Goal: Navigation & Orientation: Find specific page/section

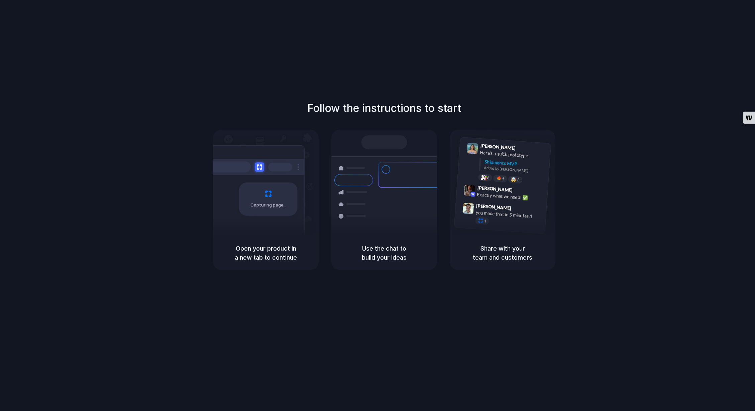
click at [377, 97] on div "Follow the instructions to start Capturing page Open your product in a new tab …" at bounding box center [384, 212] width 768 height 424
click at [264, 251] on h5 "Open your product in a new tab to continue" at bounding box center [266, 253] width 90 height 18
click at [348, 110] on h1 "Follow the instructions to start" at bounding box center [384, 108] width 154 height 16
click at [262, 241] on div "Open your product in a new tab to continue" at bounding box center [266, 253] width 106 height 34
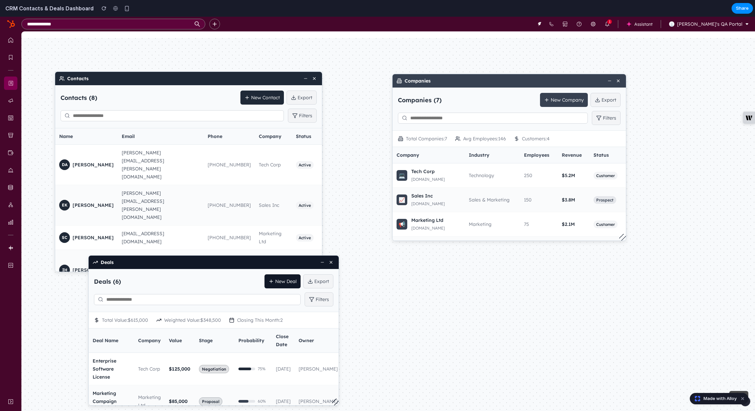
drag, startPoint x: 457, startPoint y: 80, endPoint x: 558, endPoint y: 146, distance: 121.4
click at [475, 85] on div "Companies" at bounding box center [508, 80] width 233 height 13
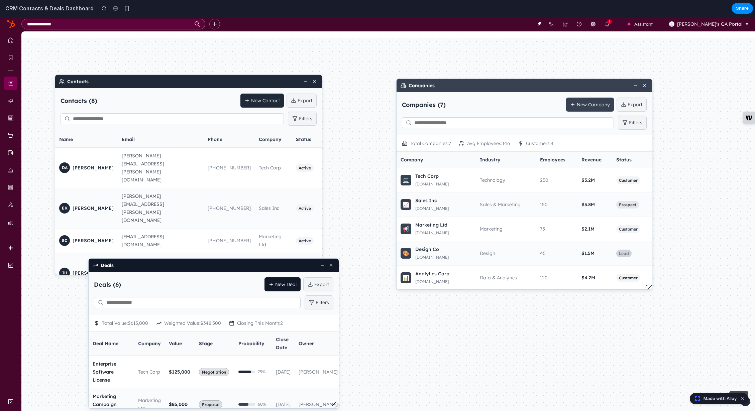
drag, startPoint x: 628, startPoint y: 243, endPoint x: 647, endPoint y: 287, distance: 47.6
click at [648, 287] on div at bounding box center [648, 286] width 7 height 7
click at [26, 10] on h2 "CRM Contacts & Deals Dashboard" at bounding box center [48, 8] width 91 height 8
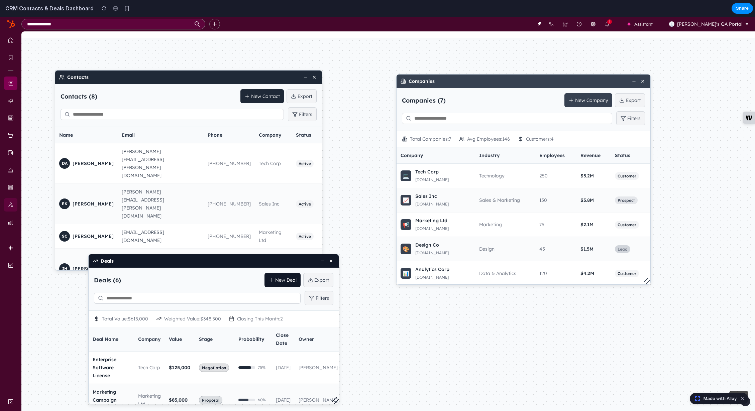
click at [12, 199] on button "Automation" at bounding box center [10, 204] width 21 height 17
click at [633, 80] on icon at bounding box center [634, 81] width 5 height 5
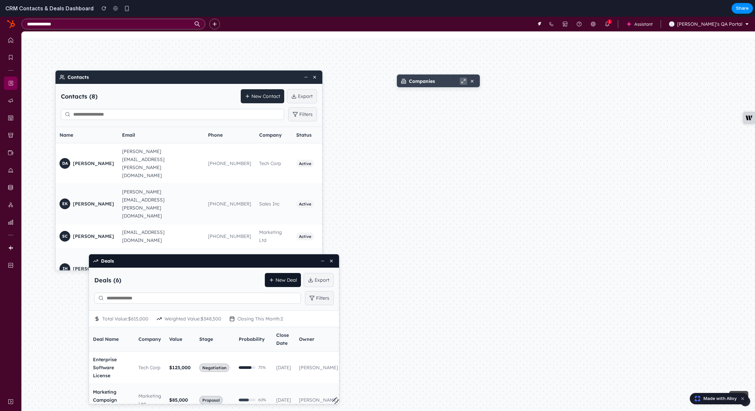
click at [464, 82] on icon at bounding box center [463, 81] width 5 height 5
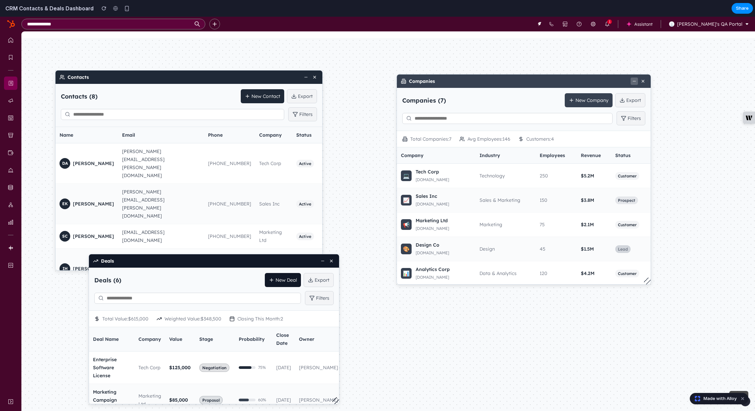
click at [474, 135] on span "Avg Employees: 146" at bounding box center [488, 139] width 43 height 8
click at [443, 137] on span "Total Companies: 7" at bounding box center [430, 139] width 41 height 8
click at [558, 139] on div "Total Companies: 7 Avg Employees: 146 Customers: 4" at bounding box center [524, 139] width 254 height 16
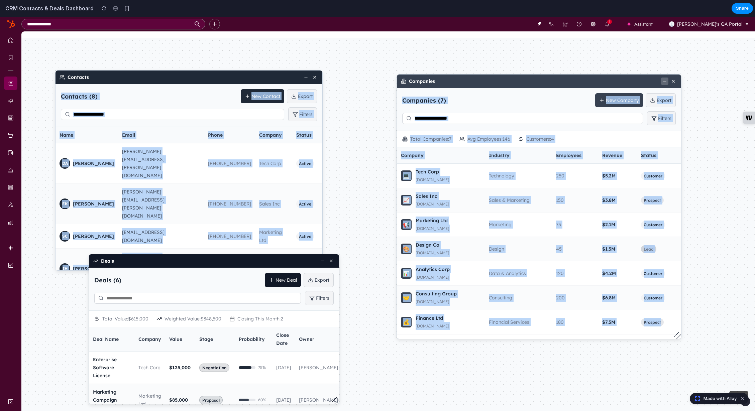
drag, startPoint x: 649, startPoint y: 283, endPoint x: 596, endPoint y: 299, distance: 55.5
click at [674, 332] on div at bounding box center [677, 335] width 7 height 7
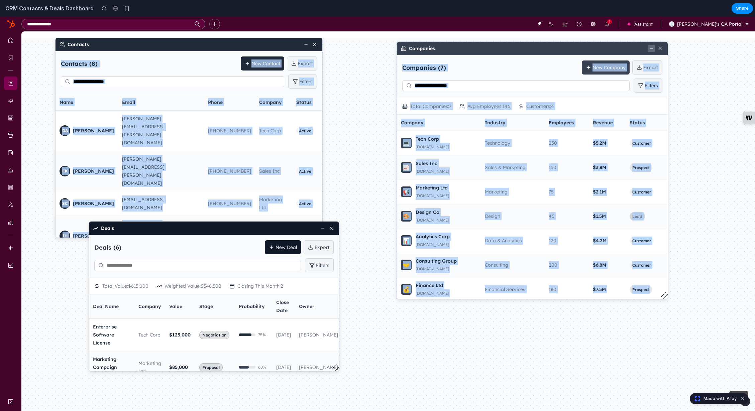
click at [574, 256] on td "200" at bounding box center [566, 265] width 44 height 24
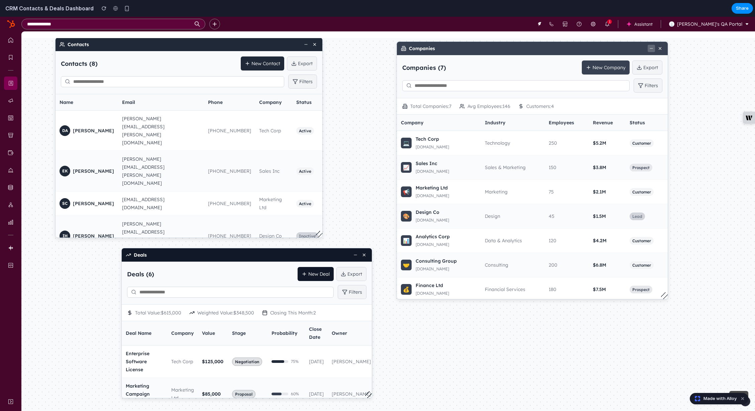
drag, startPoint x: 277, startPoint y: 232, endPoint x: 298, endPoint y: 256, distance: 31.8
click at [298, 256] on div "Deals" at bounding box center [247, 254] width 250 height 13
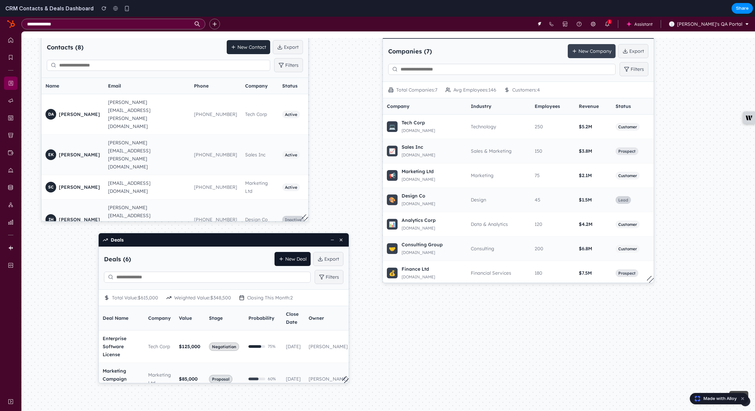
drag, startPoint x: 69, startPoint y: 9, endPoint x: 22, endPoint y: 9, distance: 46.8
click at [69, 9] on h2 "CRM Contacts & Deals Dashboard" at bounding box center [48, 8] width 91 height 8
drag, startPoint x: 4, startPoint y: 8, endPoint x: 22, endPoint y: 6, distance: 17.9
click at [4, 8] on h2 "CRM Contacts & Deals Dashboard" at bounding box center [48, 8] width 91 height 8
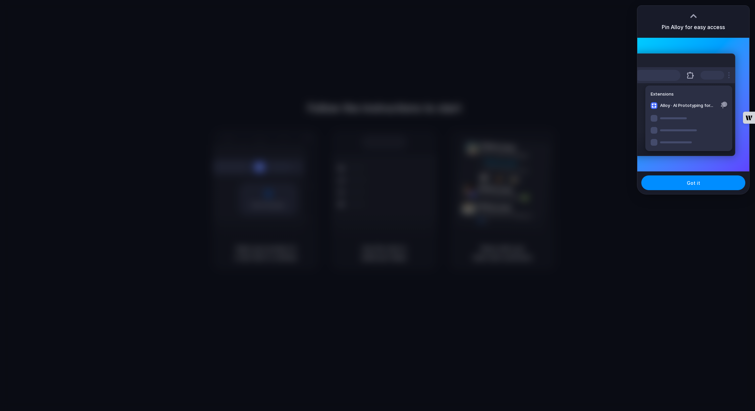
click at [686, 18] on div "Pin Alloy for easy access" at bounding box center [693, 22] width 112 height 32
click at [691, 16] on div at bounding box center [693, 16] width 10 height 10
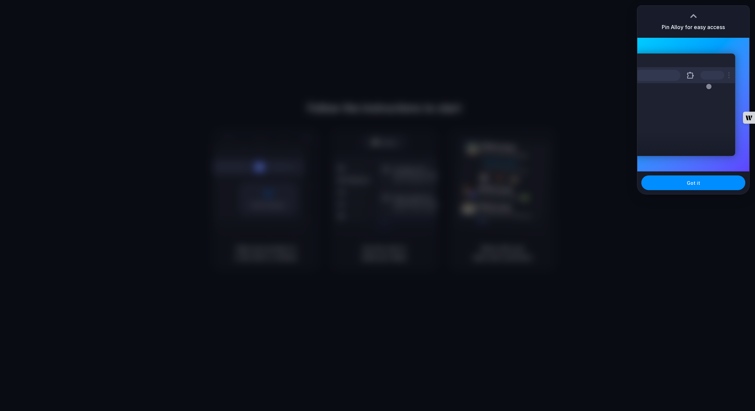
click at [494, 59] on div at bounding box center [377, 205] width 755 height 411
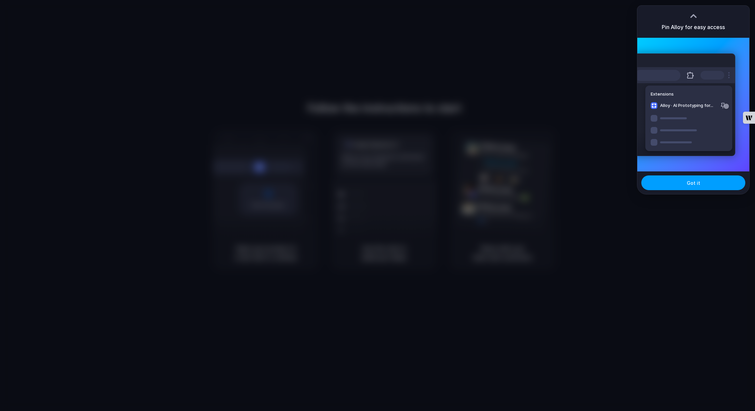
click at [698, 182] on span "Got it" at bounding box center [692, 182] width 13 height 7
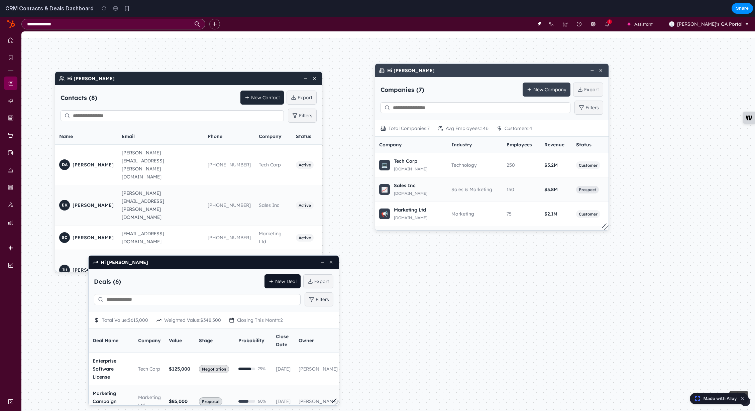
drag, startPoint x: 357, startPoint y: 75, endPoint x: 305, endPoint y: 80, distance: 51.7
click at [410, 72] on div "Hi Frank" at bounding box center [491, 70] width 233 height 13
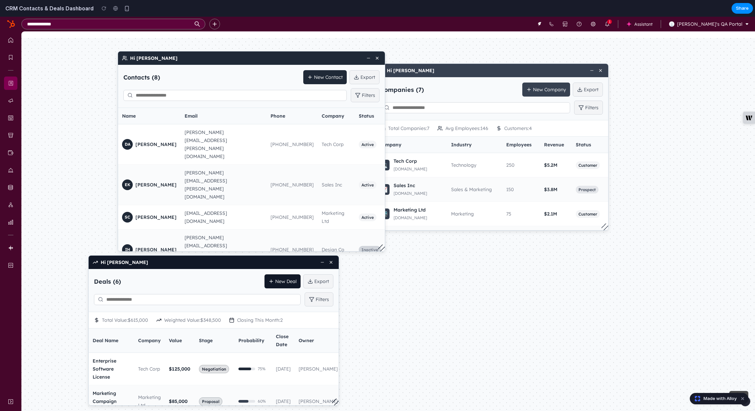
drag, startPoint x: 174, startPoint y: 78, endPoint x: 237, endPoint y: 58, distance: 66.1
click at [237, 58] on div "Hi Frank" at bounding box center [251, 57] width 267 height 13
click at [377, 206] on div at bounding box center [377, 206] width 0 height 0
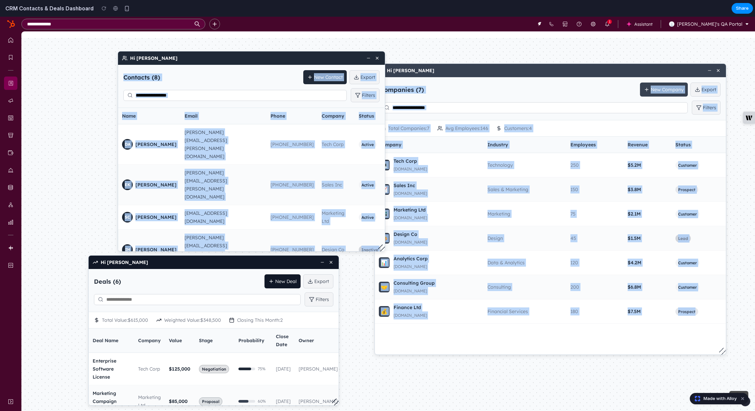
drag, startPoint x: 605, startPoint y: 229, endPoint x: 695, endPoint y: 344, distance: 146.1
click at [719, 348] on div at bounding box center [722, 351] width 7 height 7
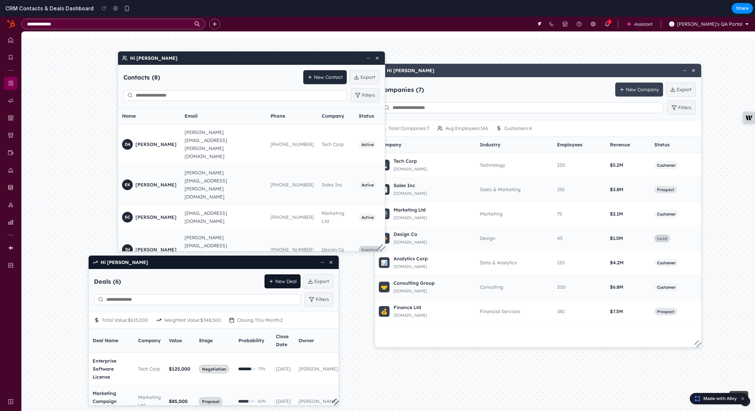
click at [520, 59] on div "Hi Frank Contacts ( 8 ) New Contact Export Filters Name Email Phone Company Sta…" at bounding box center [387, 224] width 733 height 373
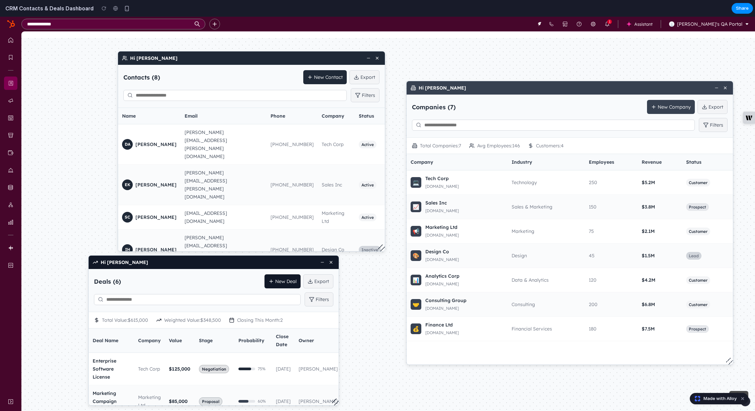
drag, startPoint x: 501, startPoint y: 73, endPoint x: 525, endPoint y: 90, distance: 29.6
click at [525, 90] on div "Hi Frank" at bounding box center [569, 87] width 326 height 13
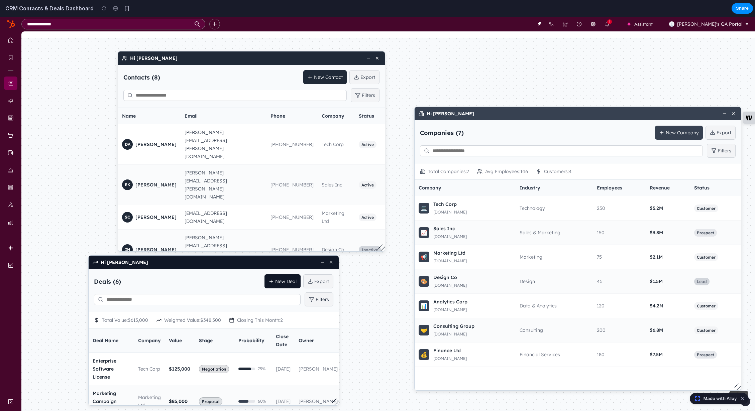
drag, startPoint x: 534, startPoint y: 92, endPoint x: 539, endPoint y: 118, distance: 25.8
click at [542, 118] on div "Hi Frank" at bounding box center [577, 113] width 326 height 13
